Goal: Information Seeking & Learning: Find specific fact

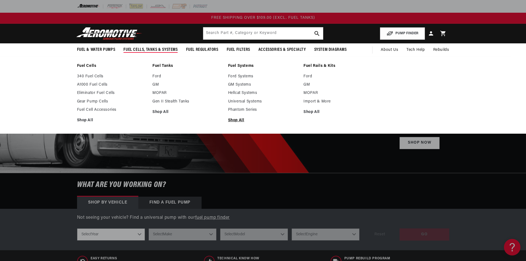
click at [231, 120] on link "Shop All" at bounding box center [263, 120] width 70 height 5
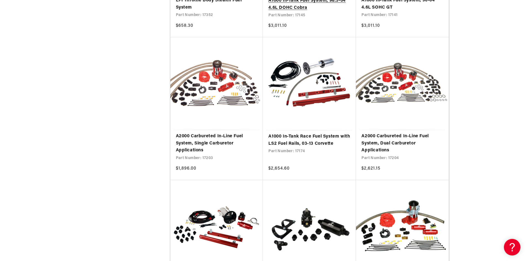
scroll to position [828, 0]
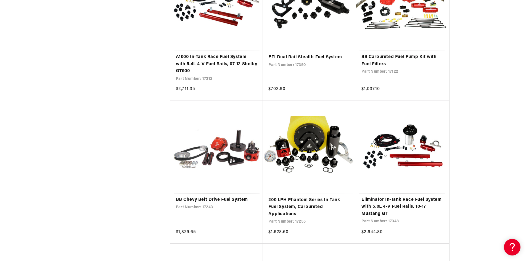
scroll to position [1049, 0]
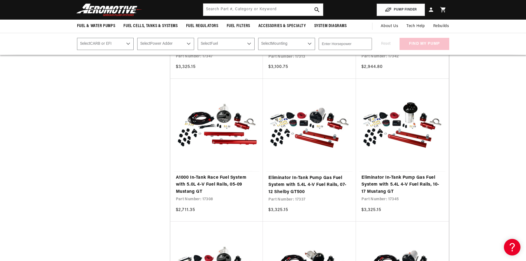
scroll to position [1602, 0]
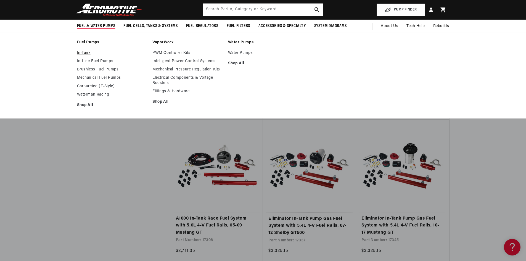
click at [85, 53] on link "In-Tank" at bounding box center [112, 53] width 70 height 5
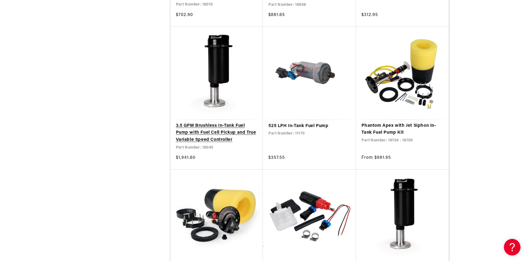
scroll to position [966, 0]
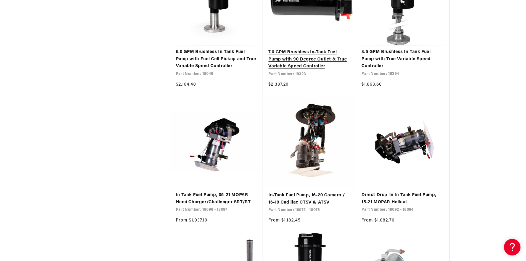
scroll to position [1325, 0]
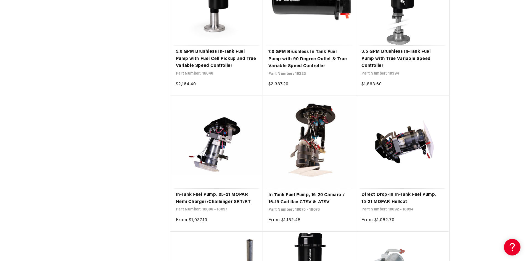
click at [229, 196] on link "In-Tank Fuel Pump, 05-21 MOPAR Hemi Charger/Challenger SRT/RT" at bounding box center [217, 198] width 82 height 14
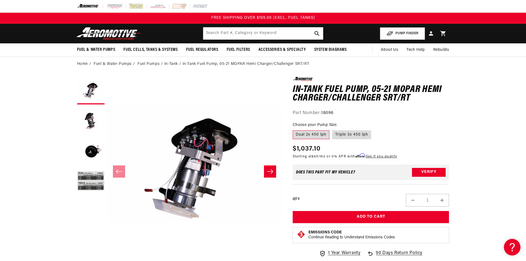
click at [268, 173] on icon "Slide right" at bounding box center [270, 172] width 7 height 6
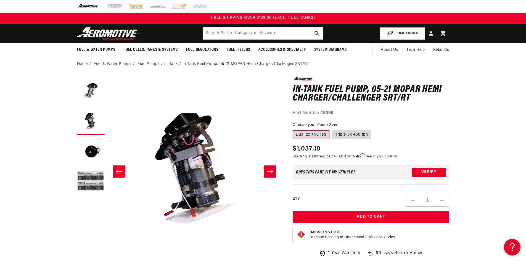
click at [268, 173] on icon "Slide right" at bounding box center [270, 172] width 7 height 6
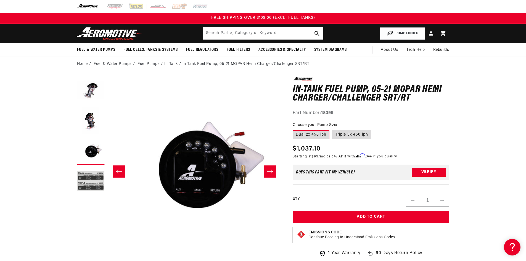
click at [268, 173] on icon "Slide right" at bounding box center [270, 172] width 7 height 6
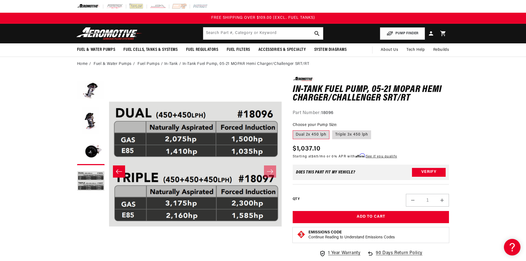
scroll to position [0, 523]
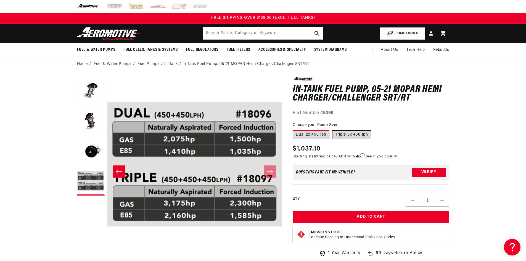
click at [349, 133] on label "Triple 3x 450 lph" at bounding box center [351, 134] width 39 height 9
click at [332, 130] on input "Triple 3x 450 lph" at bounding box center [332, 129] width 0 height 0
radio input "true"
click at [92, 151] on button "Load image 3 in gallery view" at bounding box center [91, 152] width 28 height 28
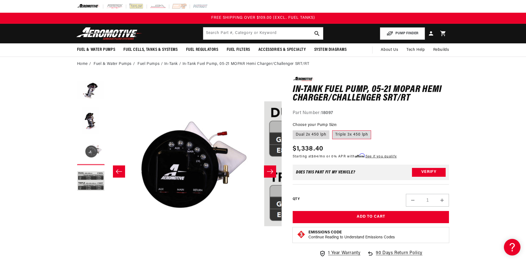
scroll to position [0, 349]
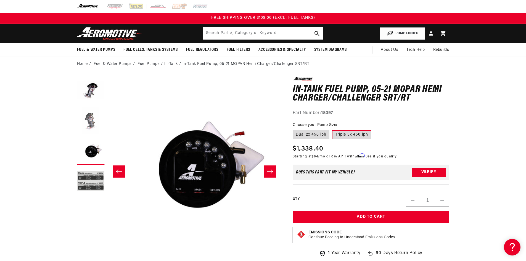
click at [91, 122] on button "Load image 2 in gallery view" at bounding box center [91, 121] width 28 height 28
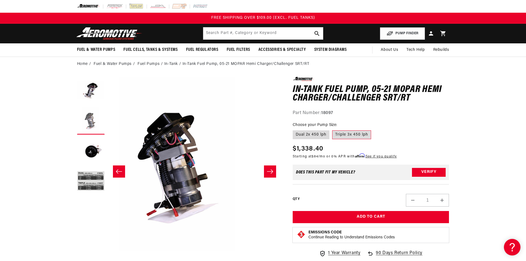
scroll to position [0, 174]
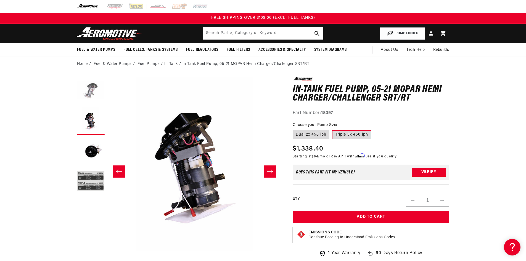
click at [90, 91] on button "Load image 1 in gallery view" at bounding box center [91, 91] width 28 height 28
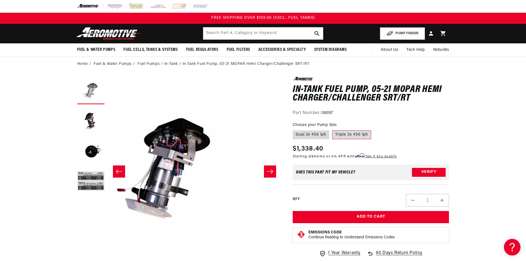
scroll to position [0, 0]
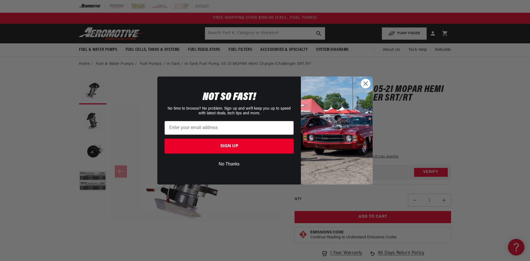
click at [365, 84] on circle "Close dialog" at bounding box center [365, 83] width 9 height 9
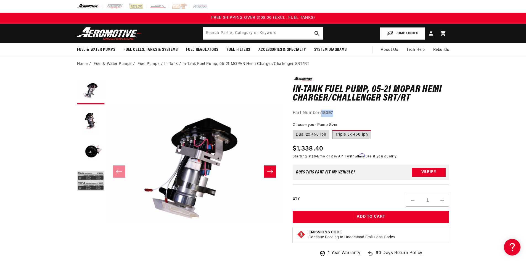
drag, startPoint x: 339, startPoint y: 112, endPoint x: 323, endPoint y: 114, distance: 16.8
click at [323, 114] on div "Part Number: 18097" at bounding box center [371, 113] width 157 height 7
copy strong "18097"
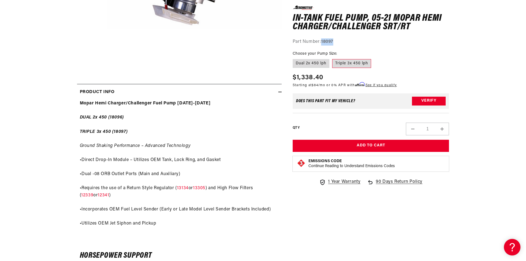
scroll to position [221, 0]
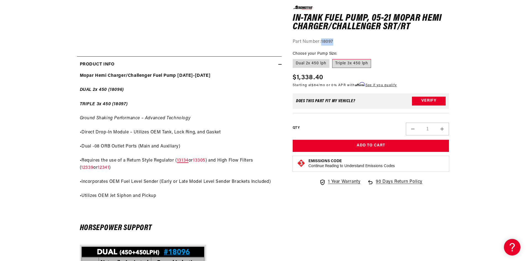
click at [184, 162] on link "13134" at bounding box center [183, 160] width 12 height 4
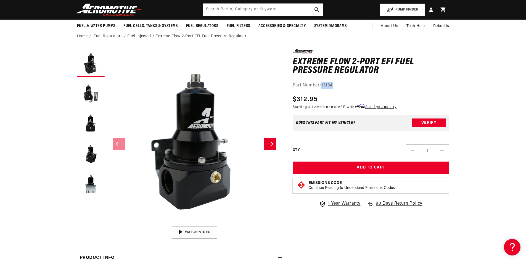
drag, startPoint x: 335, startPoint y: 82, endPoint x: 322, endPoint y: 84, distance: 12.9
click at [322, 84] on div "Part Number: 13134" at bounding box center [371, 85] width 157 height 7
copy strong "13134"
